Goal: Task Accomplishment & Management: Manage account settings

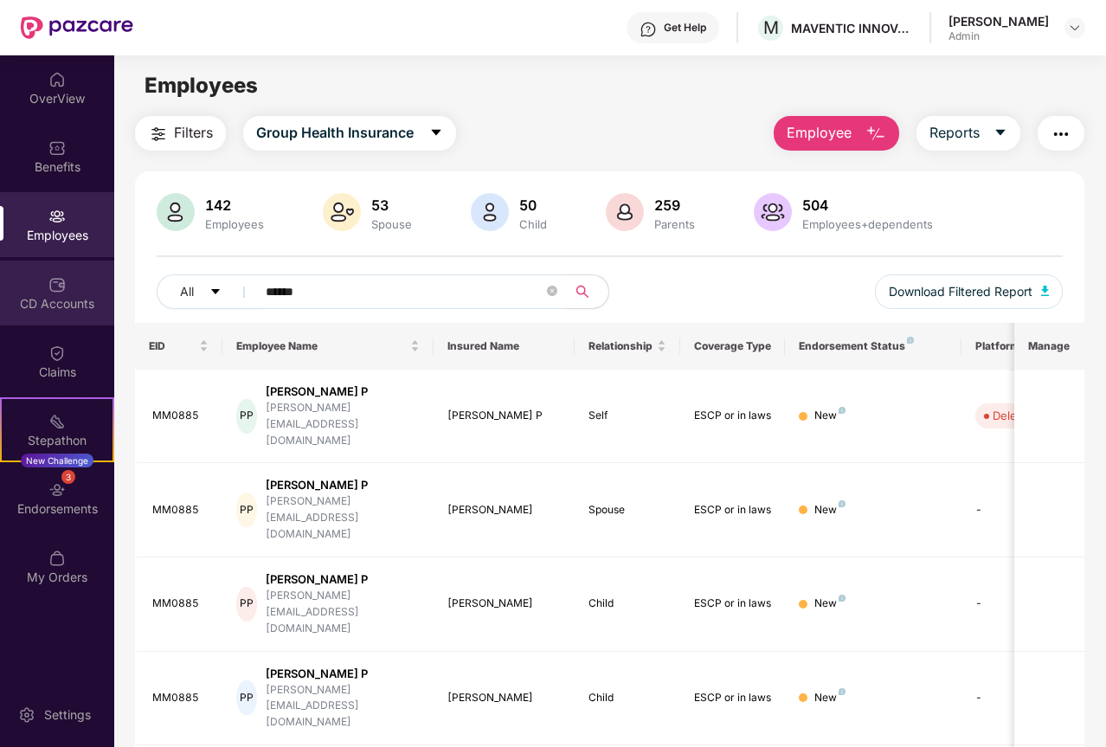
drag, startPoint x: 348, startPoint y: 295, endPoint x: 42, endPoint y: 287, distance: 306.6
click at [42, 287] on div "OverView Benefits Employees CD Accounts Claims Stepathon New Challenge 3 Endors…" at bounding box center [553, 401] width 1106 height 692
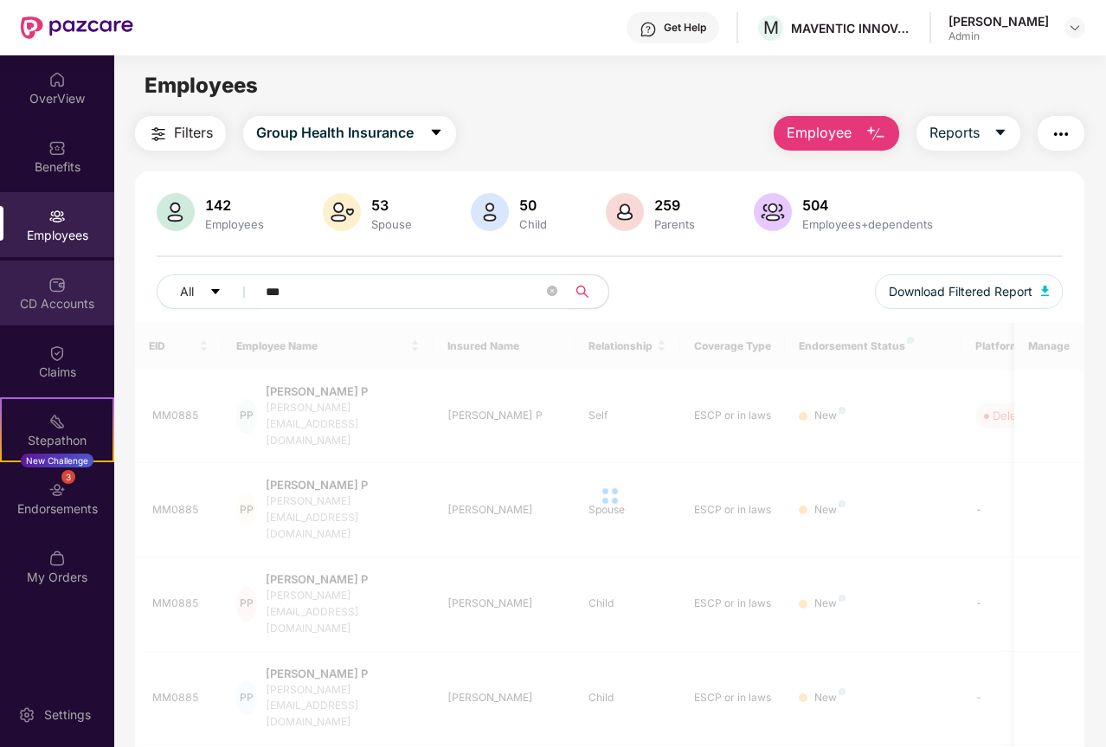
type input "****"
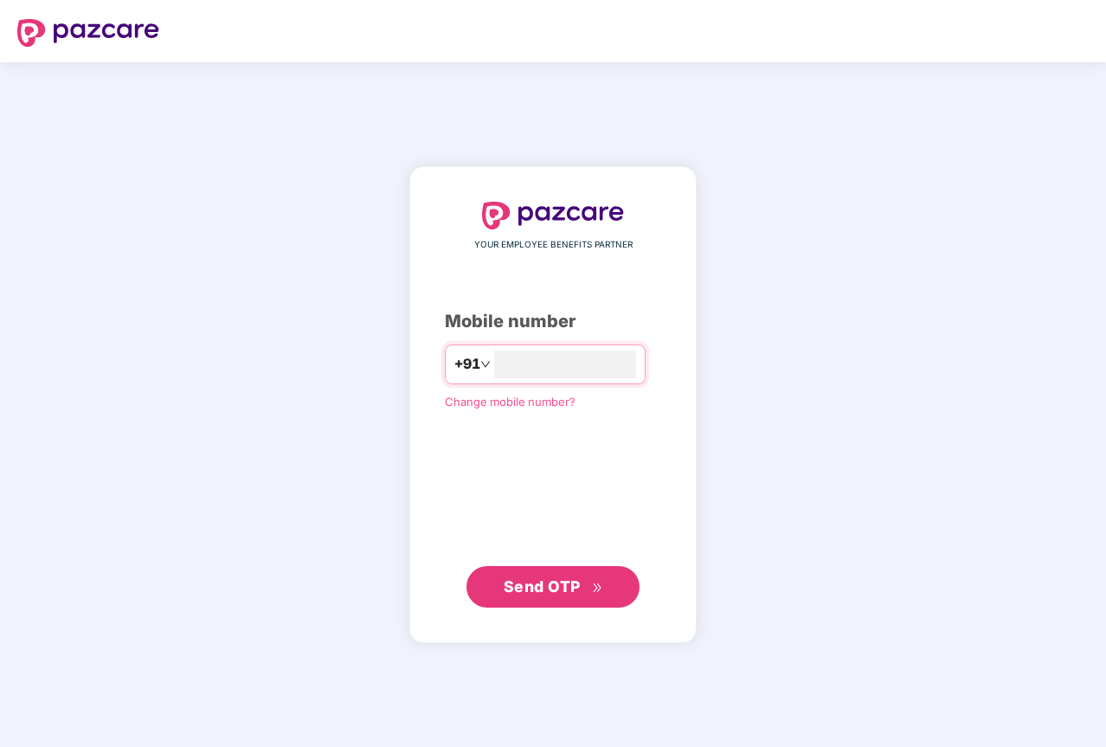
type input "**********"
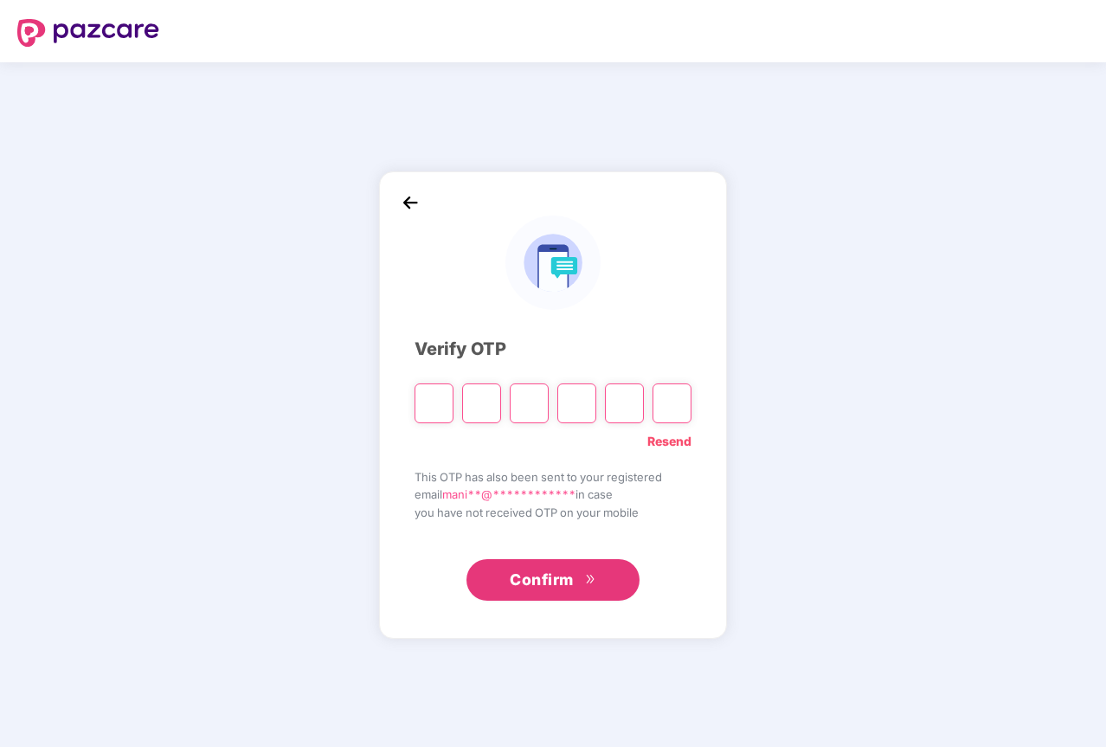
type input "*"
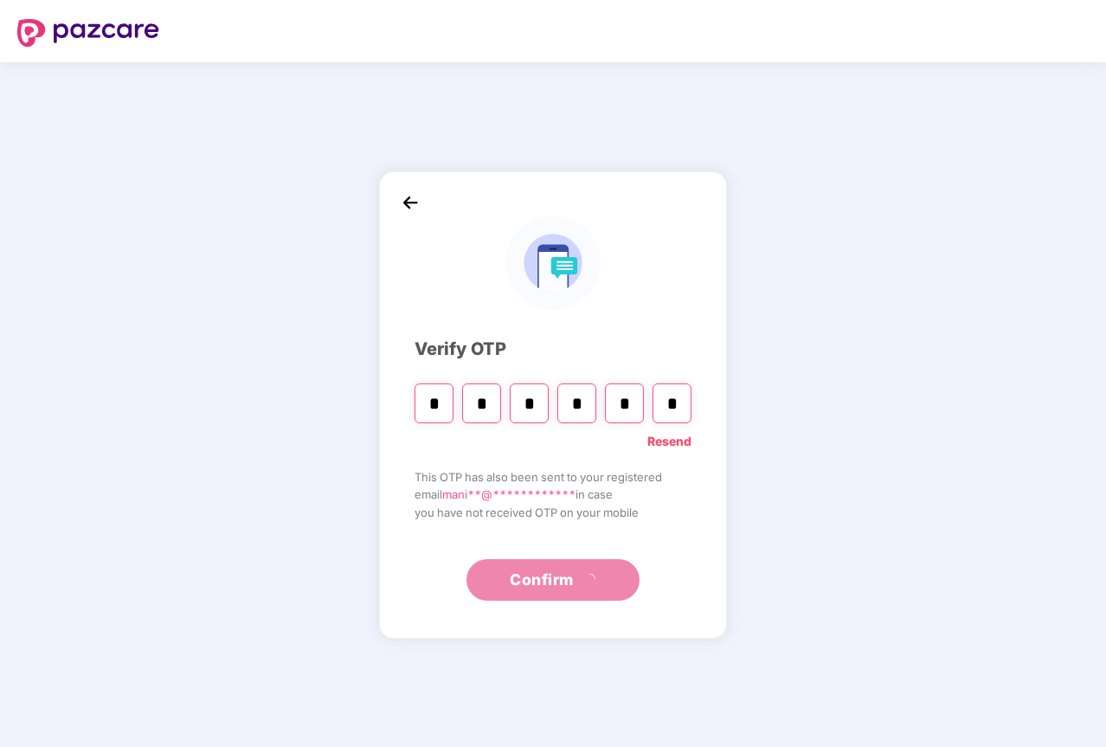
type input "*"
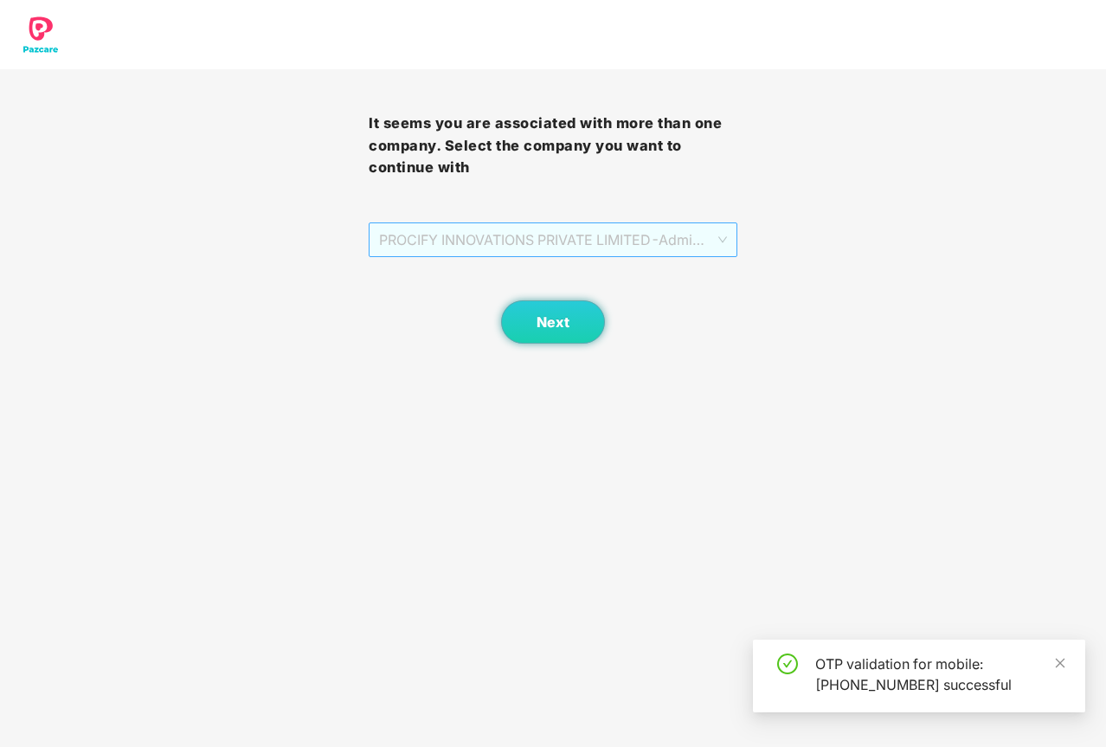
click at [571, 257] on div "PROCIFY INNOVATIONS PRIVATE LIMITED - Admin - ADMIN" at bounding box center [553, 239] width 369 height 35
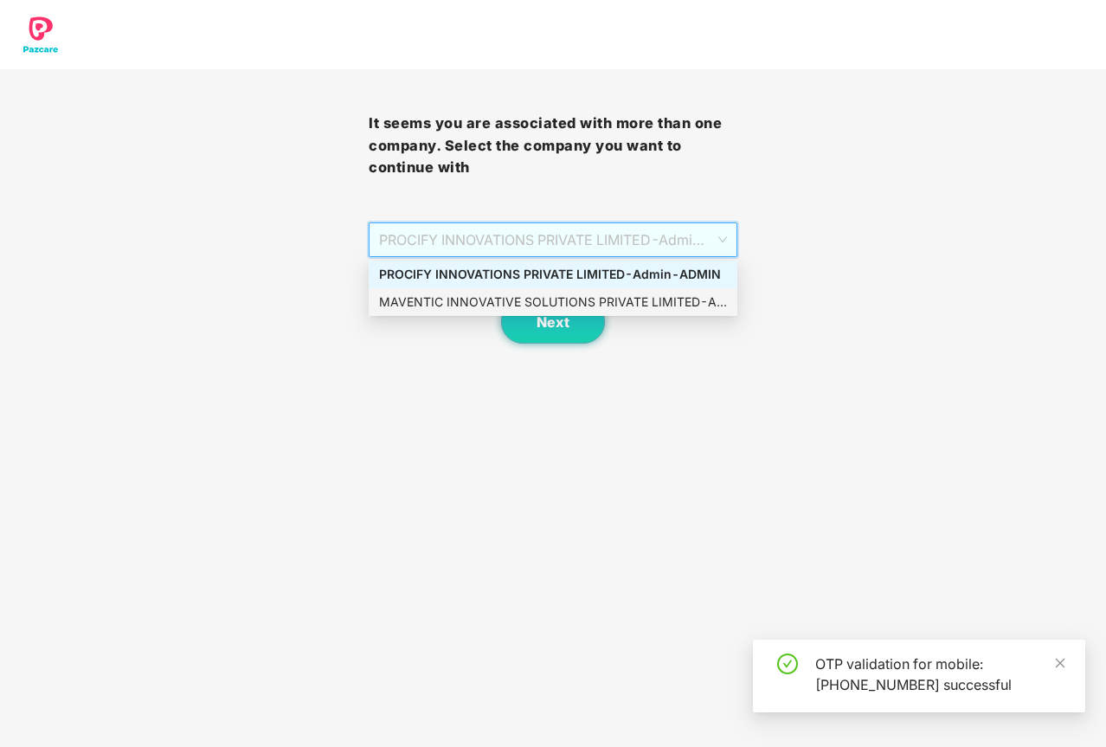
click at [520, 307] on div "MAVENTIC INNOVATIVE SOLUTIONS PRIVATE LIMITED - Admin - ADMIN" at bounding box center [553, 302] width 348 height 19
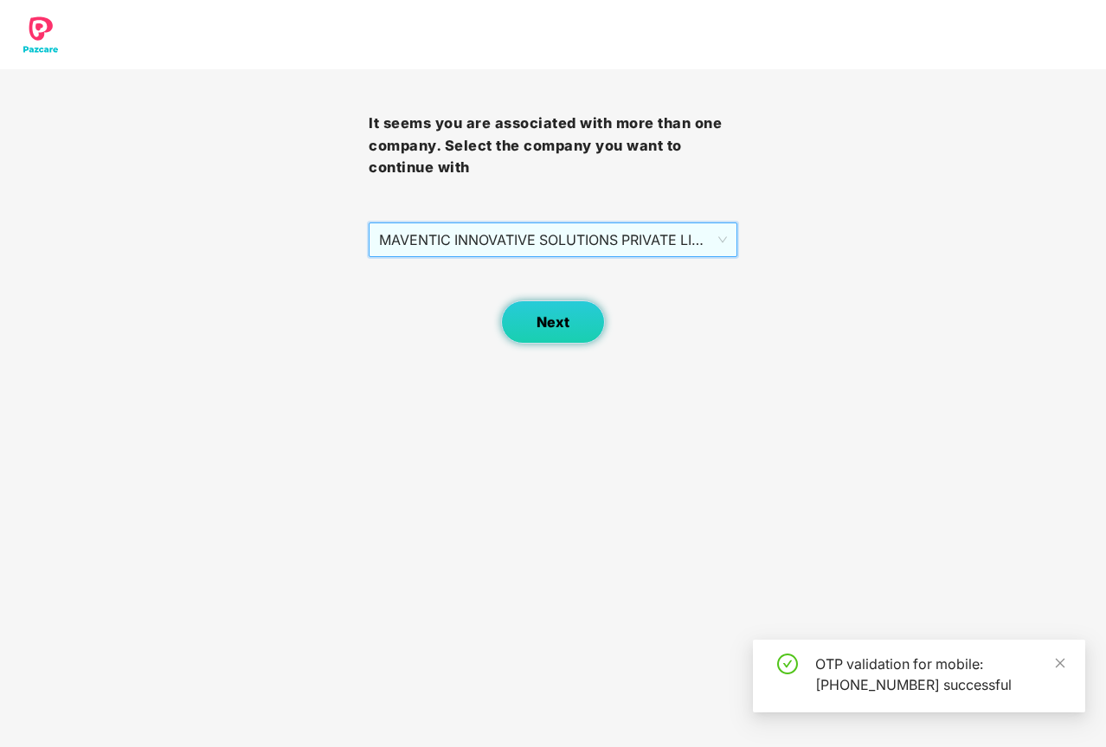
click at [540, 327] on span "Next" at bounding box center [553, 322] width 33 height 16
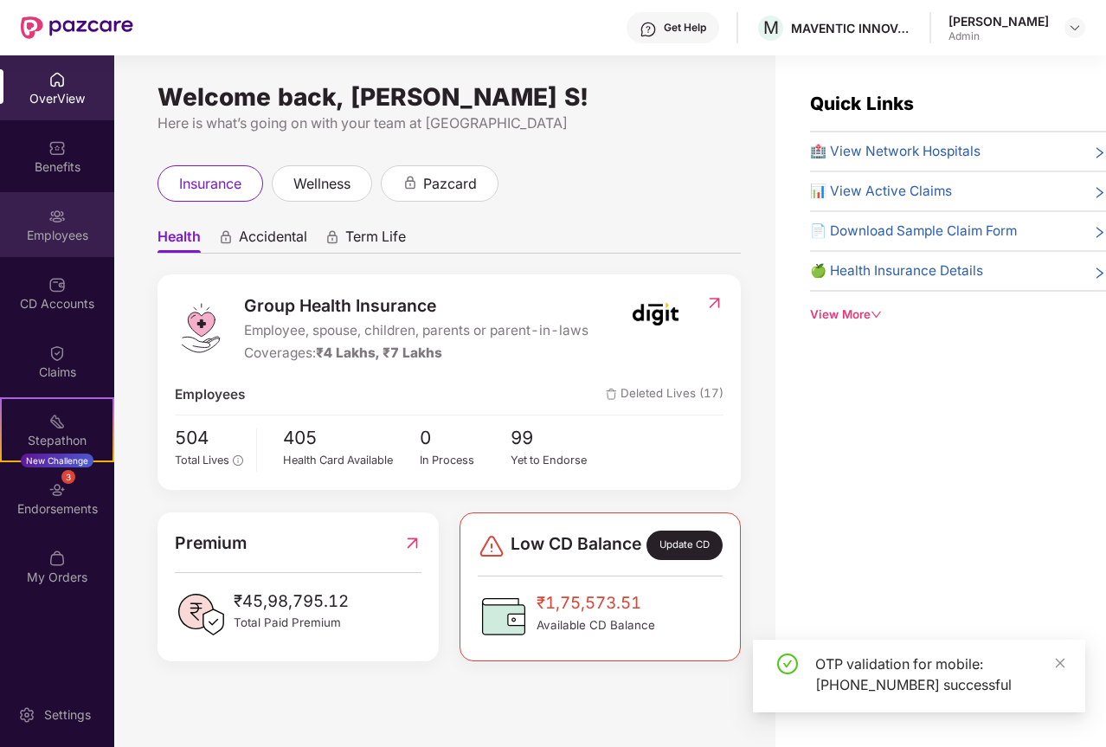
click at [54, 229] on div "Employees" at bounding box center [57, 235] width 114 height 17
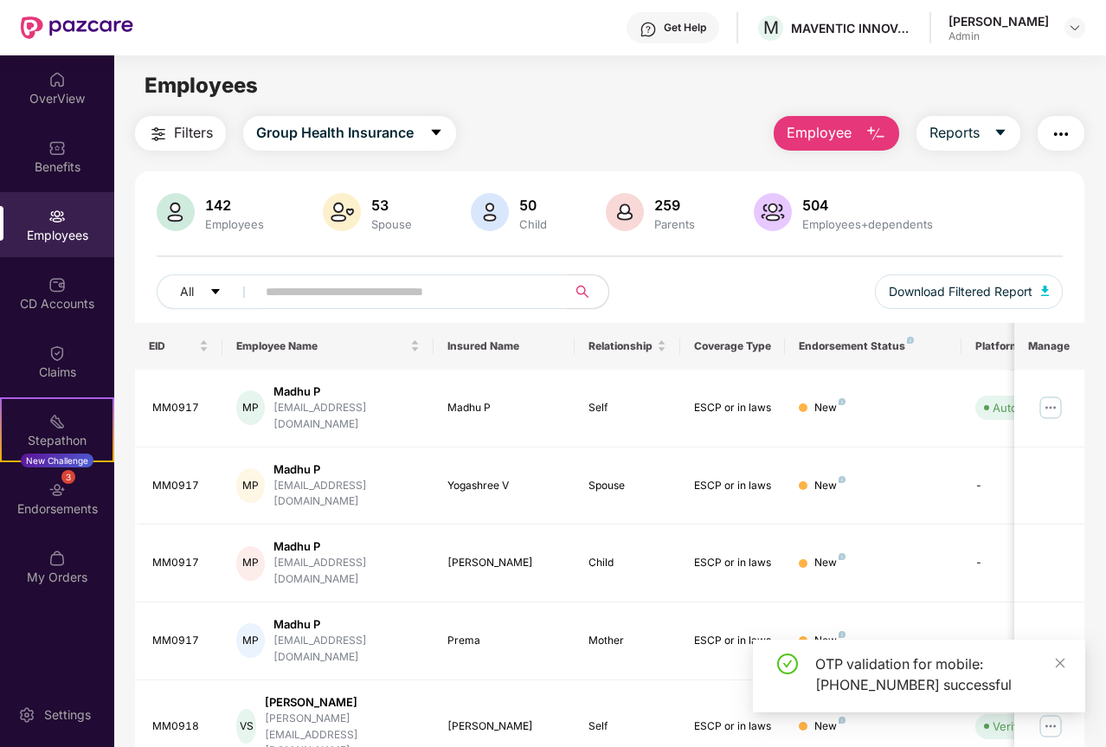
click at [372, 292] on input "text" at bounding box center [405, 292] width 278 height 26
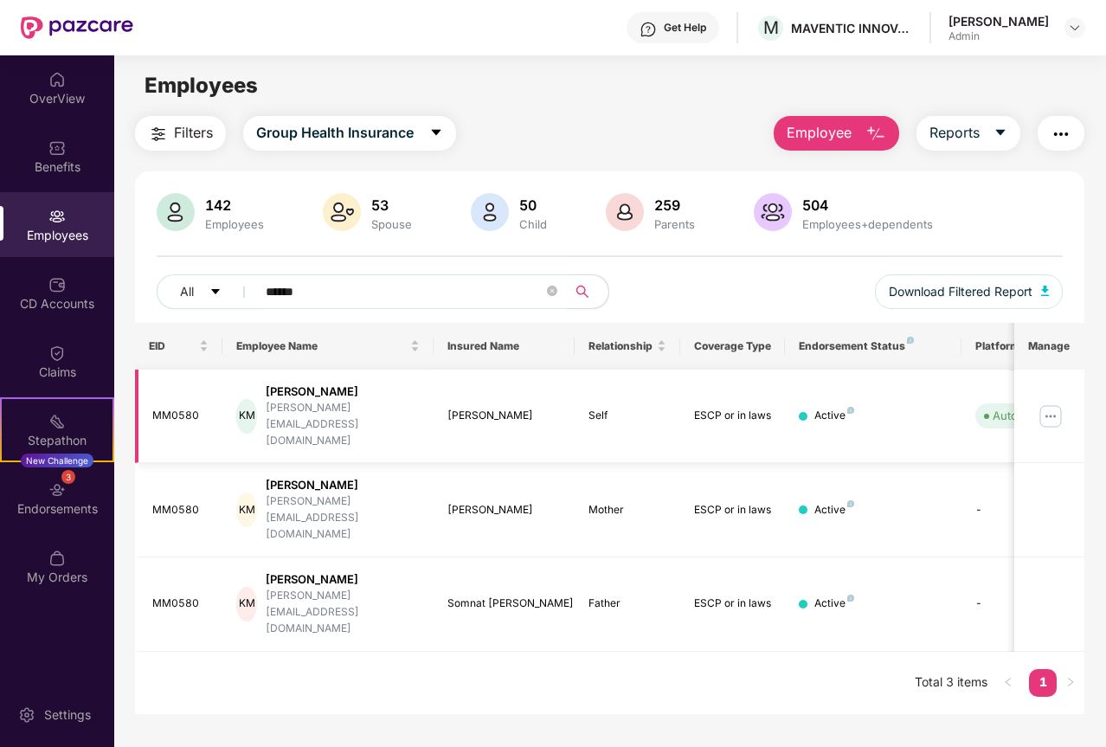
type input "******"
click at [1057, 403] on img at bounding box center [1051, 417] width 28 height 28
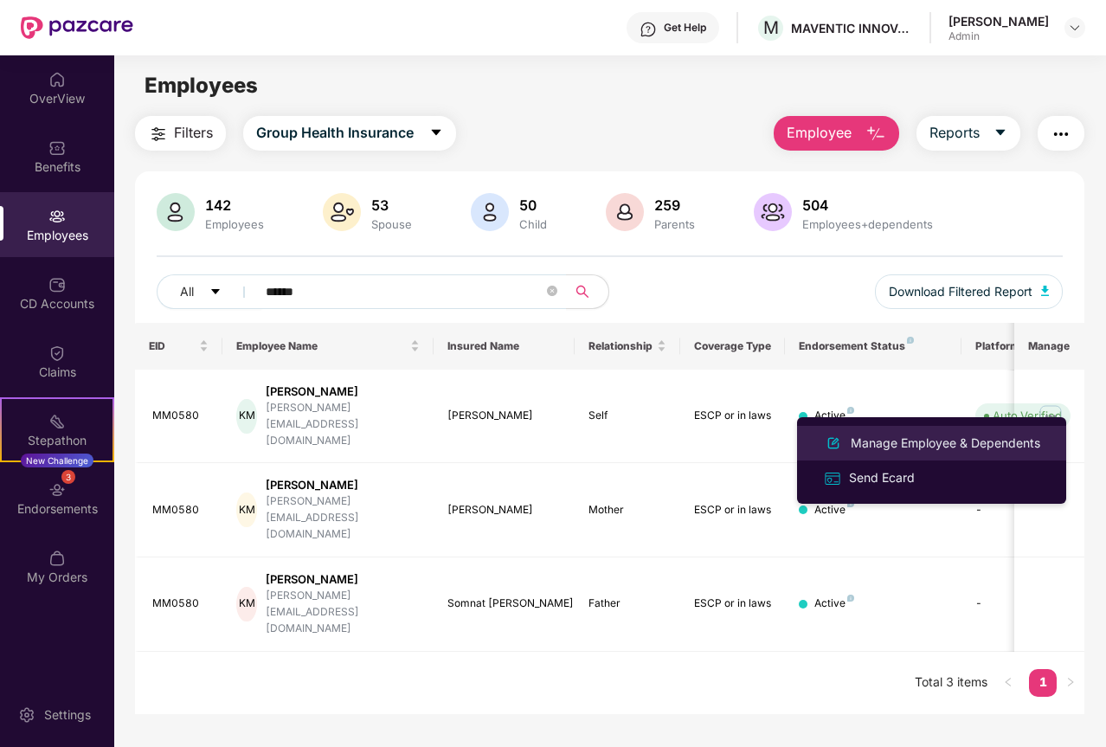
click at [906, 441] on div "Manage Employee & Dependents" at bounding box center [946, 443] width 197 height 19
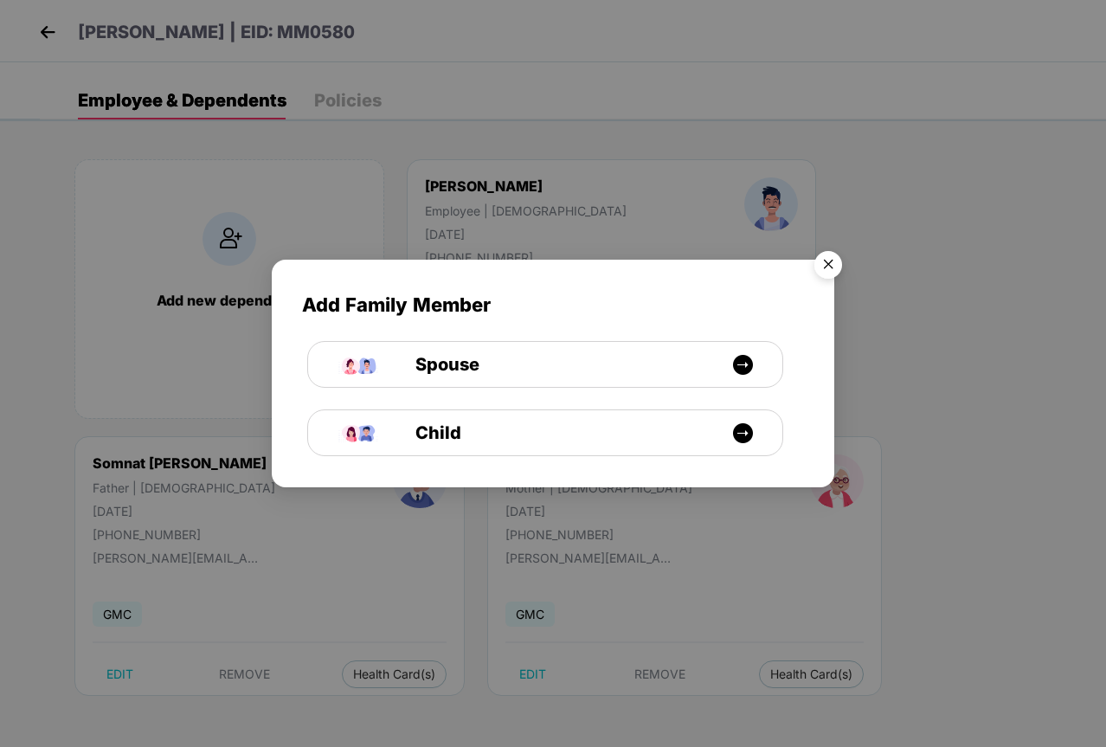
click at [835, 265] on img "Close" at bounding box center [828, 267] width 48 height 48
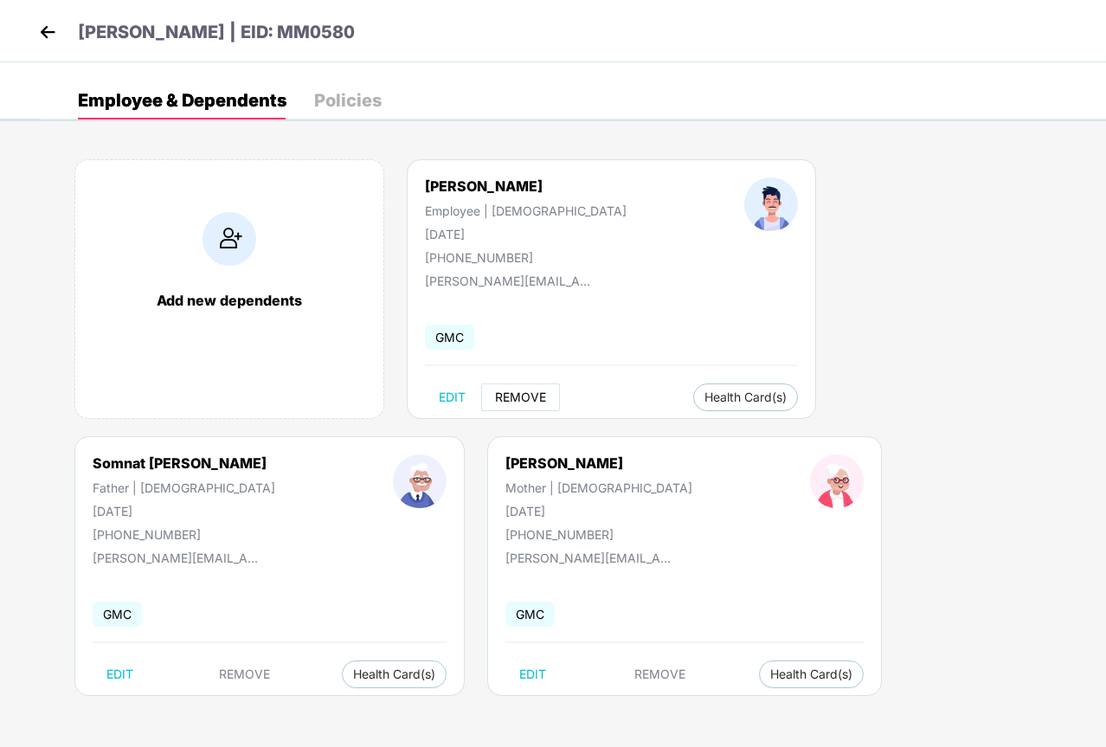
click at [524, 399] on span "REMOVE" at bounding box center [520, 397] width 51 height 14
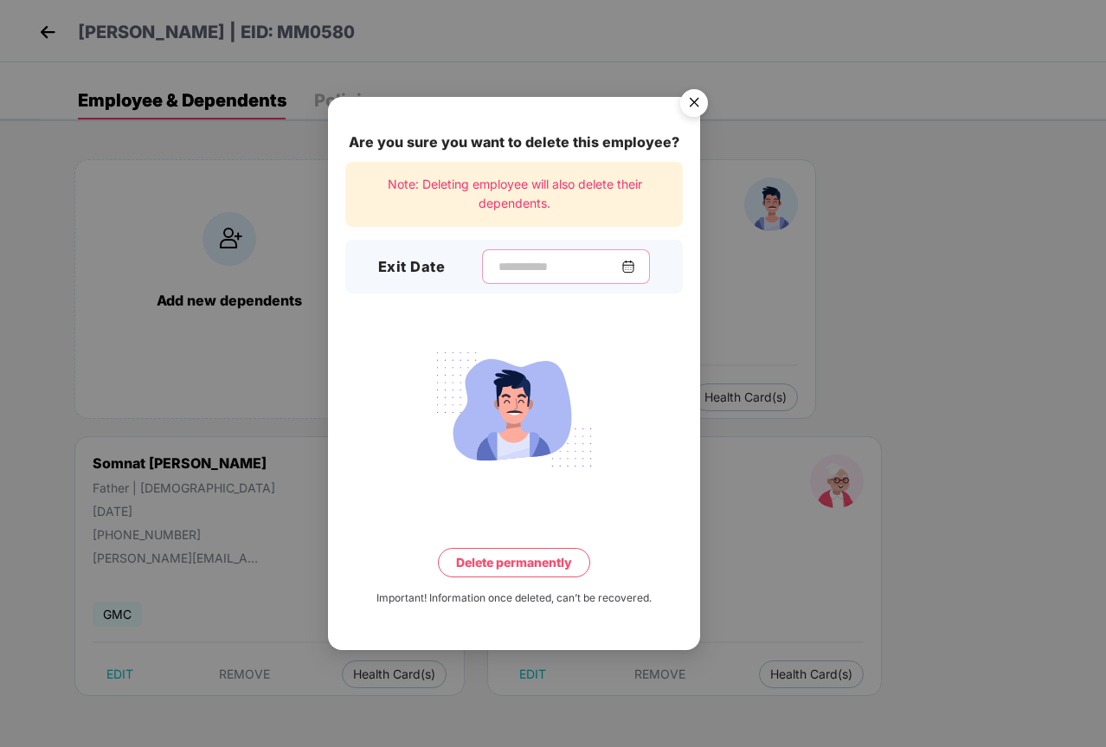
click at [543, 258] on input at bounding box center [559, 267] width 125 height 18
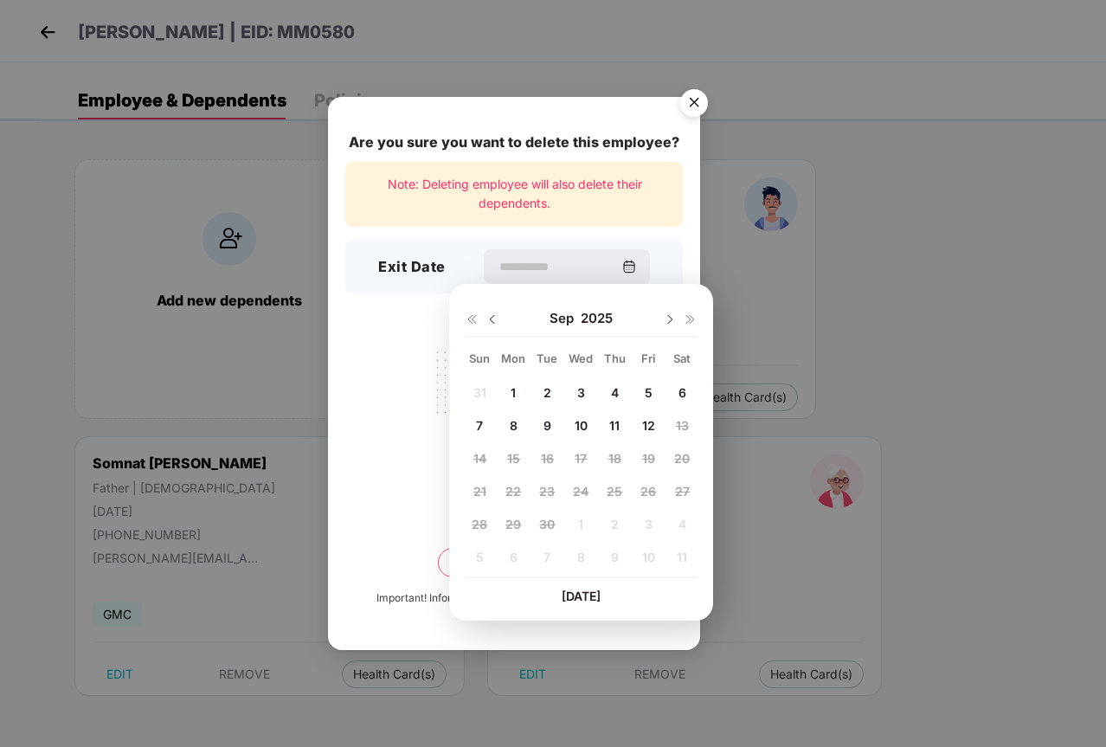
click at [661, 419] on div "12" at bounding box center [649, 425] width 30 height 26
click at [653, 425] on span "12" at bounding box center [648, 425] width 13 height 15
type input "**********"
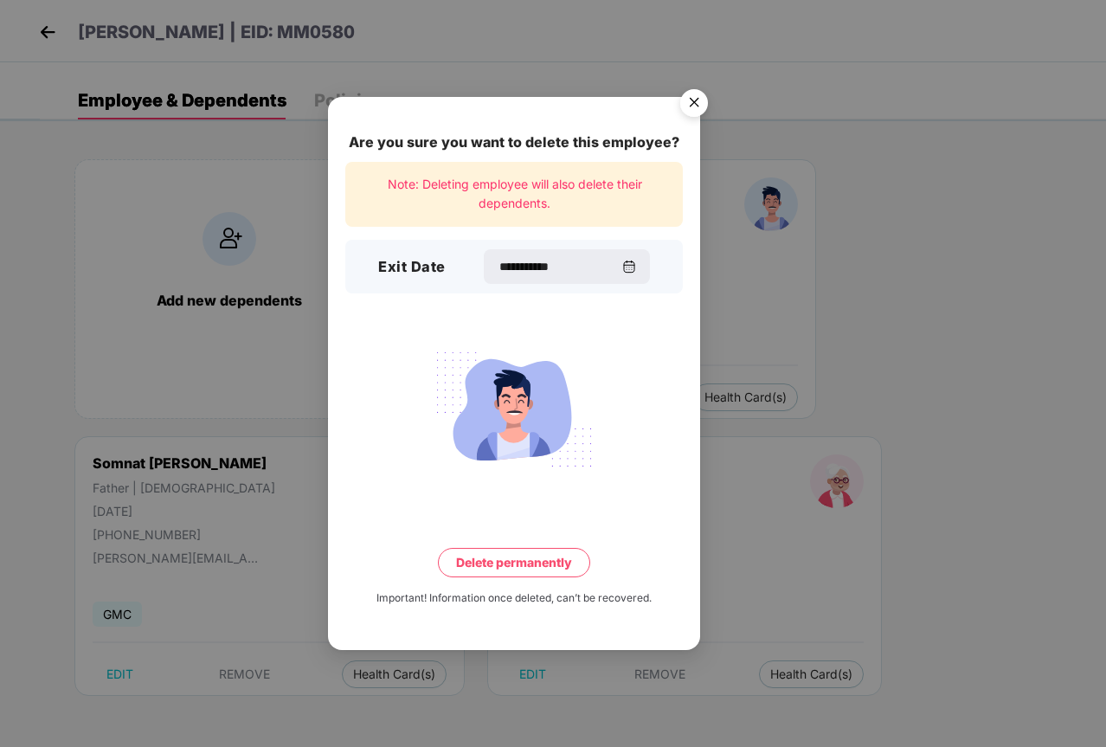
click at [514, 567] on button "Delete permanently" at bounding box center [514, 562] width 152 height 29
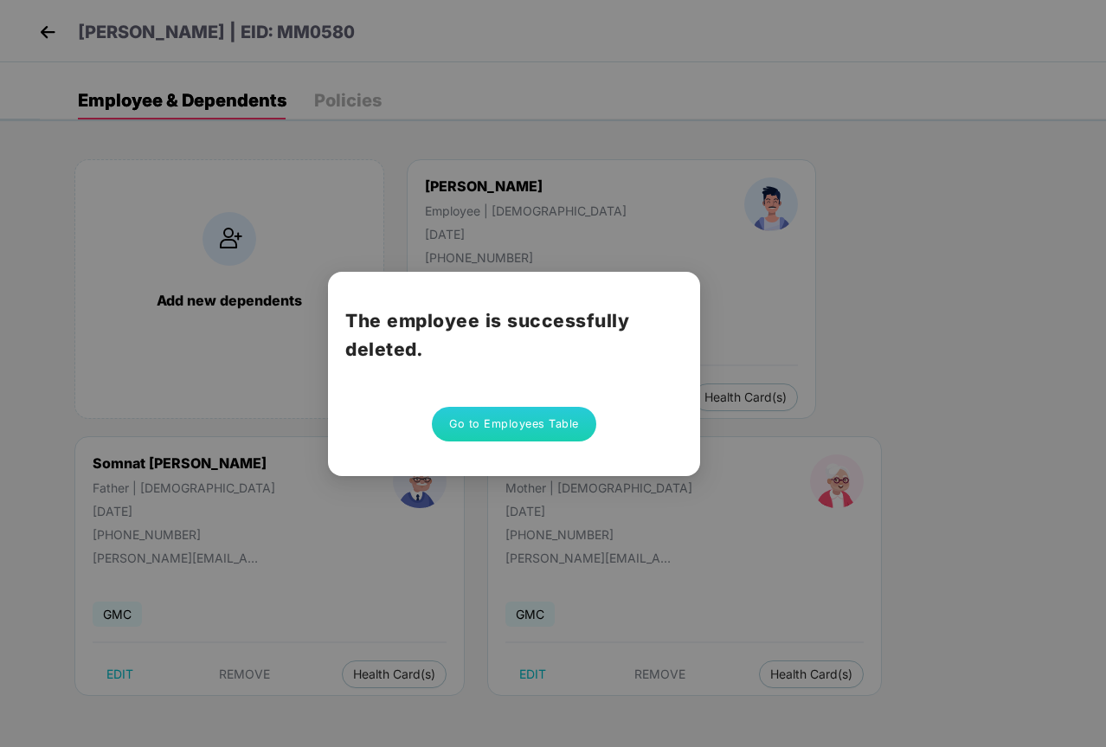
click at [490, 431] on button "Go to Employees Table" at bounding box center [514, 424] width 164 height 35
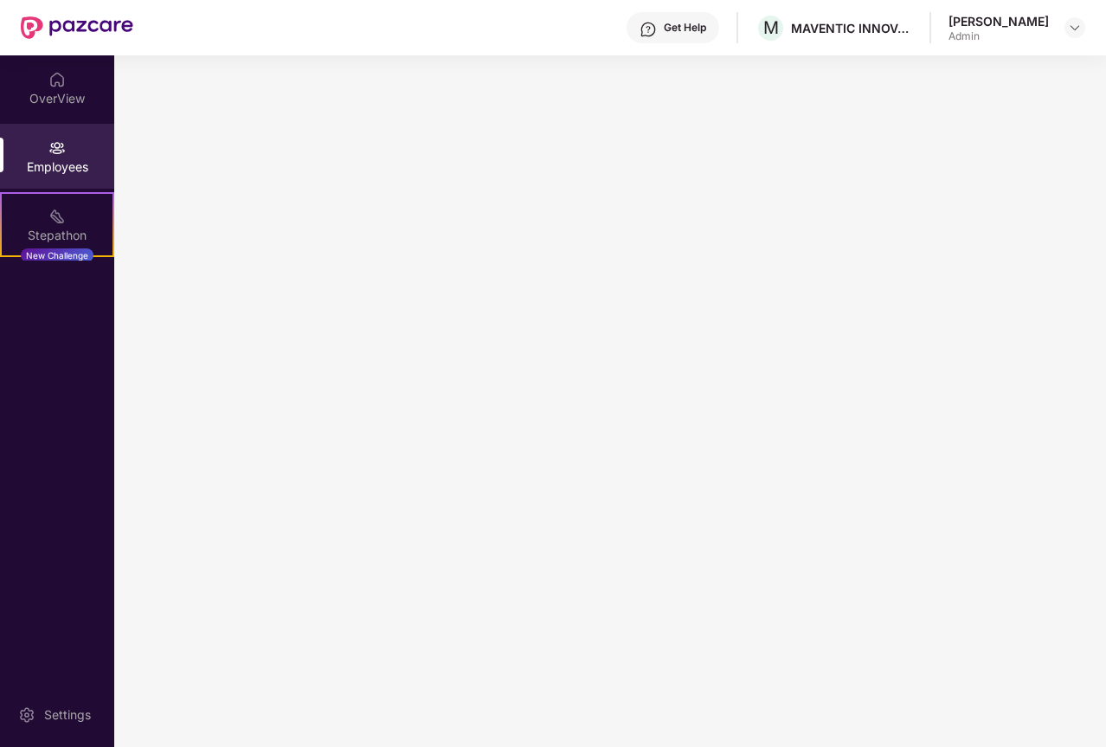
click at [80, 171] on div "Employees" at bounding box center [57, 166] width 114 height 17
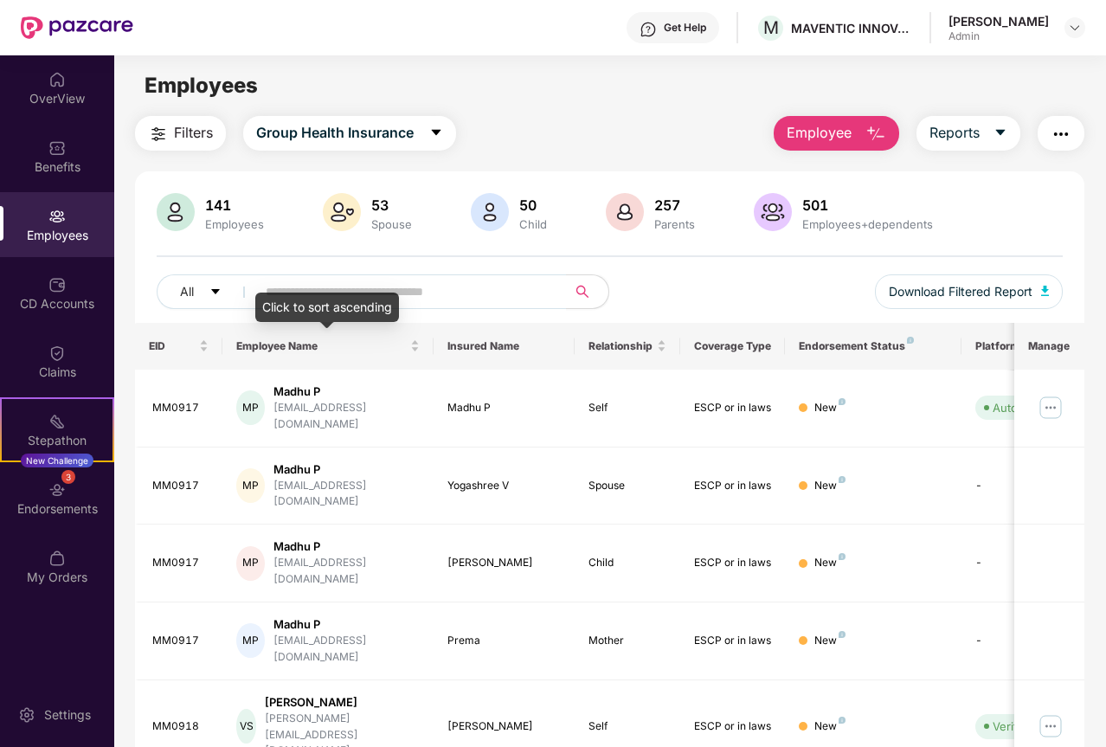
click at [359, 293] on div "Click to sort ascending" at bounding box center [327, 307] width 144 height 29
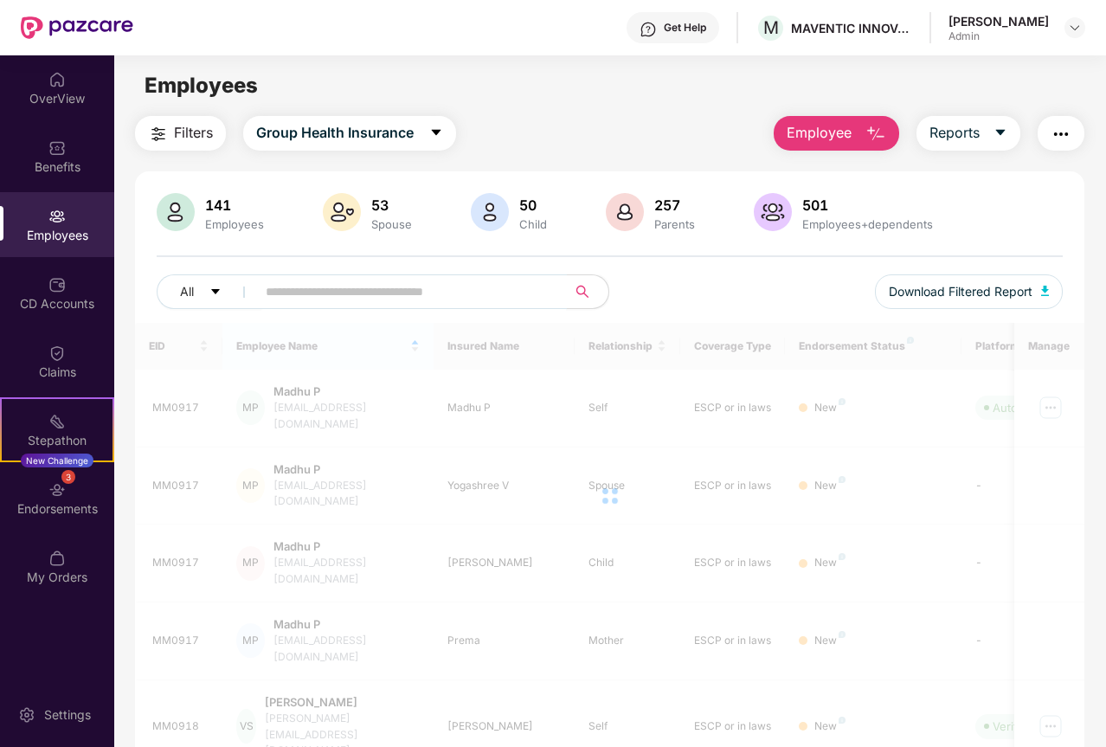
click at [362, 285] on input "text" at bounding box center [405, 292] width 278 height 26
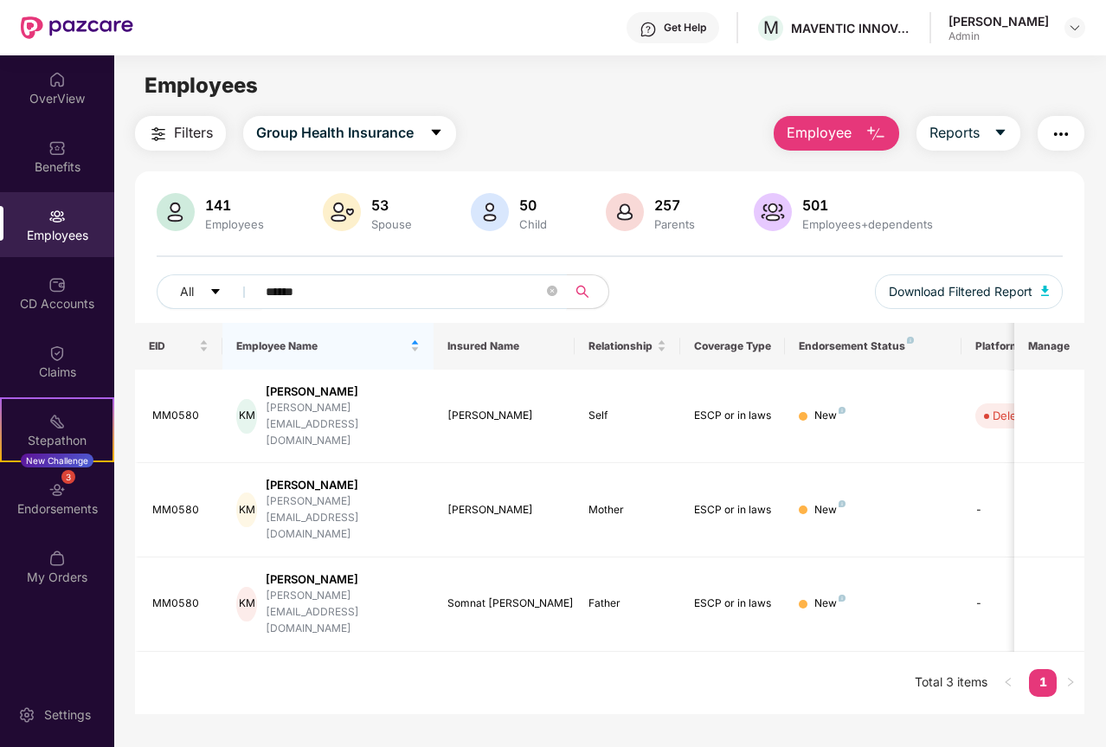
type input "******"
